Goal: Communication & Community: Ask a question

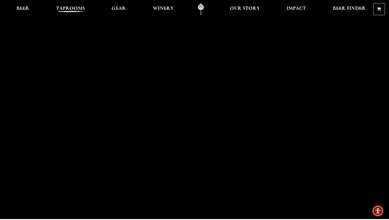
click at [78, 11] on span "Taprooms" at bounding box center [70, 9] width 29 height 4
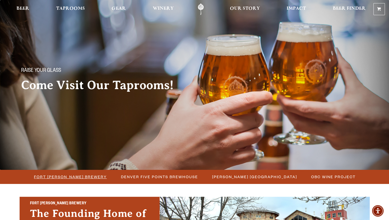
click at [91, 172] on li "Fort [PERSON_NAME] Brewery" at bounding box center [70, 177] width 87 height 10
click at [82, 179] on span "Fort [PERSON_NAME] Brewery" at bounding box center [70, 177] width 73 height 8
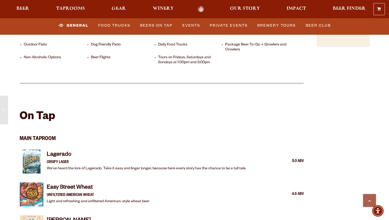
scroll to position [416, 0]
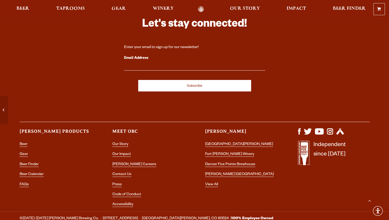
scroll to position [2251, 0]
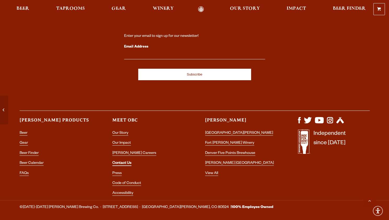
click at [116, 161] on link "Contact Us" at bounding box center [121, 163] width 19 height 5
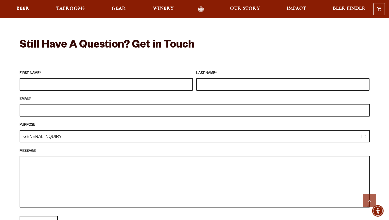
scroll to position [455, 0]
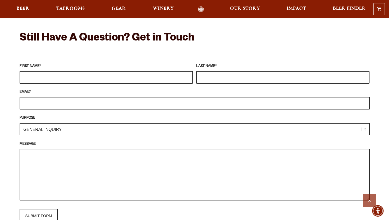
click at [164, 71] on input "FIRST NAME *" at bounding box center [106, 77] width 173 height 13
type input "Hailey"
type input "Maduzia"
type input "hpmaduzia@gmail.com"
click at [70, 123] on select "GENERAL INQUIRY TAPROOM / BREWERY WINERY BOOK A TOUR MEDIA INQUIRY GEAR SHOP OD…" at bounding box center [195, 129] width 350 height 12
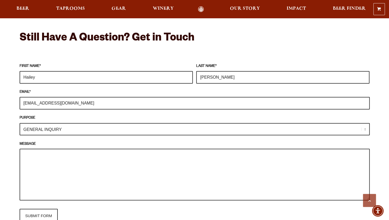
click at [20, 123] on select "GENERAL INQUIRY TAPROOM / BREWERY WINERY BOOK A TOUR MEDIA INQUIRY GEAR SHOP OD…" at bounding box center [195, 129] width 350 height 12
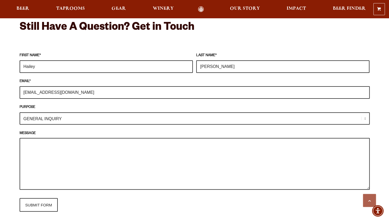
scroll to position [472, 0]
